Goal: Transaction & Acquisition: Purchase product/service

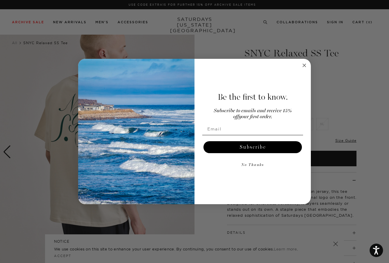
click at [52, 189] on div "Close dialog Be the first to know. Subscribe to emails and receive 15% off your…" at bounding box center [194, 131] width 389 height 263
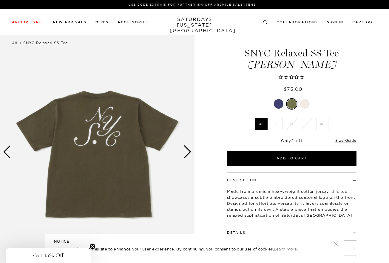
click at [302, 103] on div at bounding box center [305, 104] width 10 height 10
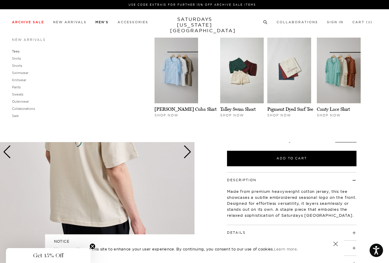
click at [17, 52] on link "Tees" at bounding box center [15, 51] width 7 height 4
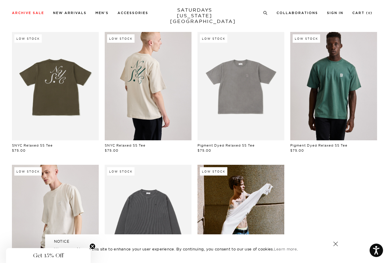
scroll to position [292, 0]
